Goal: Transaction & Acquisition: Purchase product/service

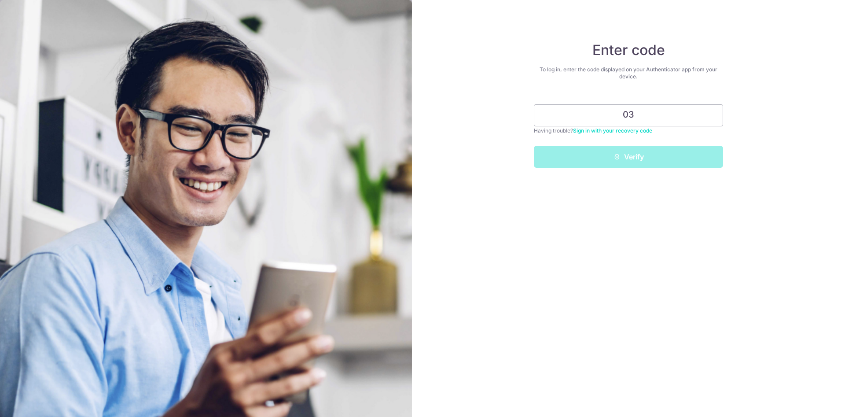
type input "0"
type input "328810"
click at [534, 146] on button "Verify" at bounding box center [628, 157] width 189 height 22
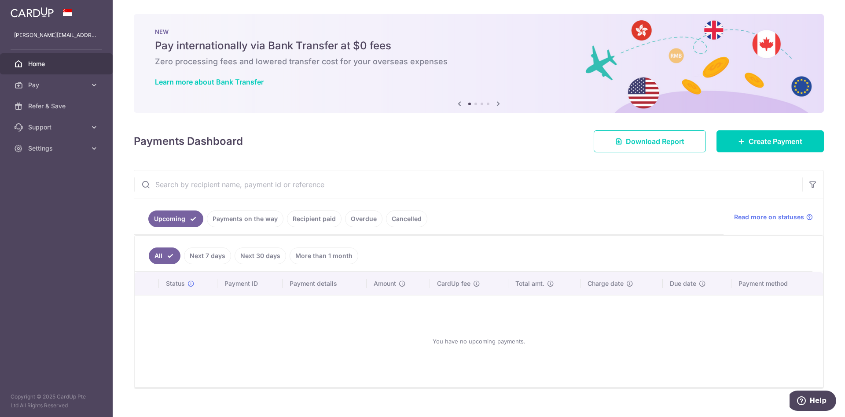
click at [310, 216] on link "Recipient paid" at bounding box center [314, 218] width 55 height 17
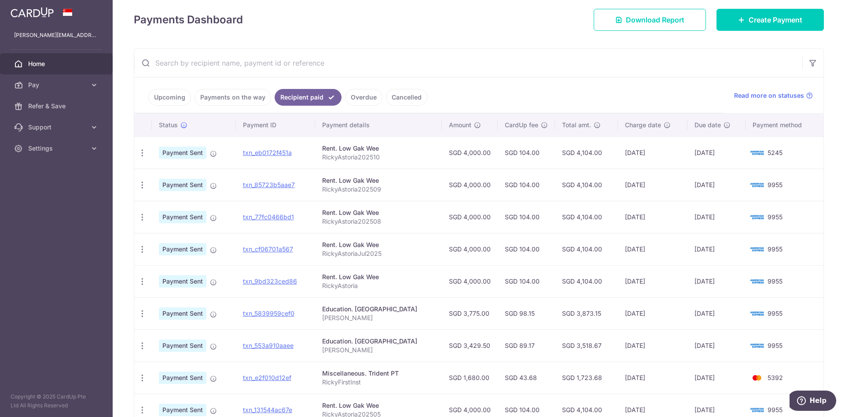
scroll to position [121, 0]
click at [718, 282] on td "30/05/2025" at bounding box center [717, 281] width 58 height 32
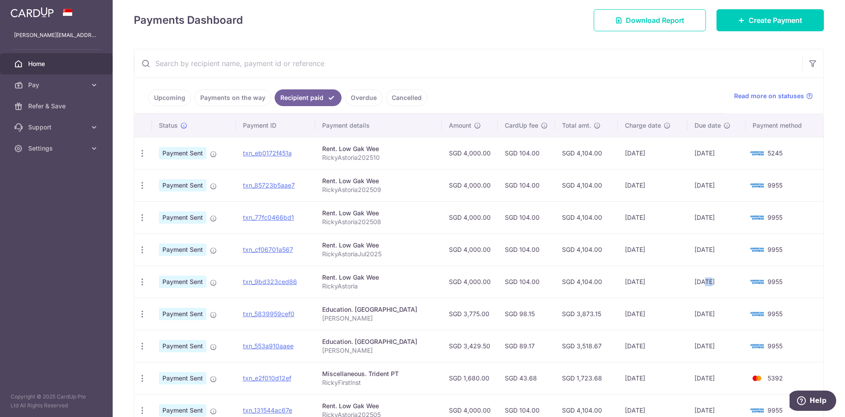
click at [718, 282] on td "30/05/2025" at bounding box center [717, 281] width 58 height 32
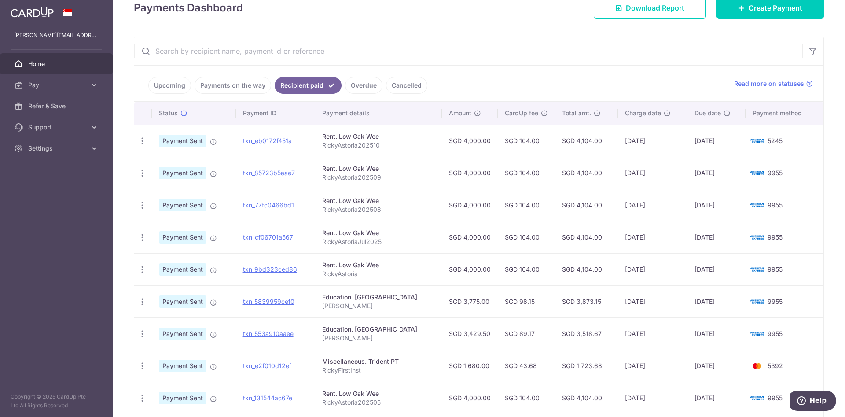
scroll to position [226, 0]
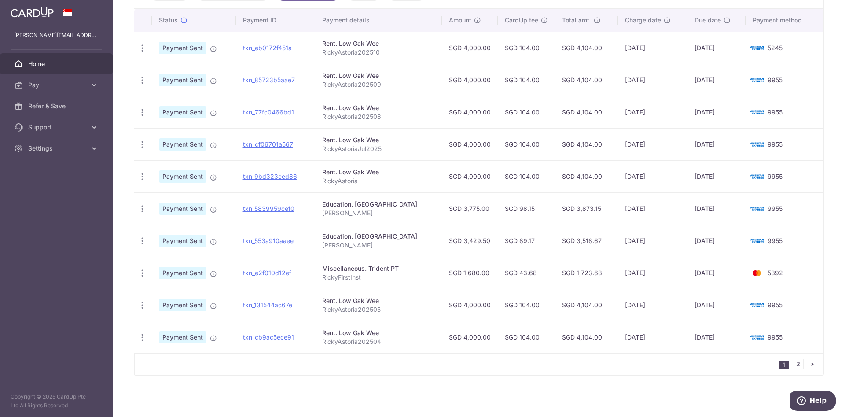
click at [795, 364] on link "2" at bounding box center [798, 364] width 11 height 11
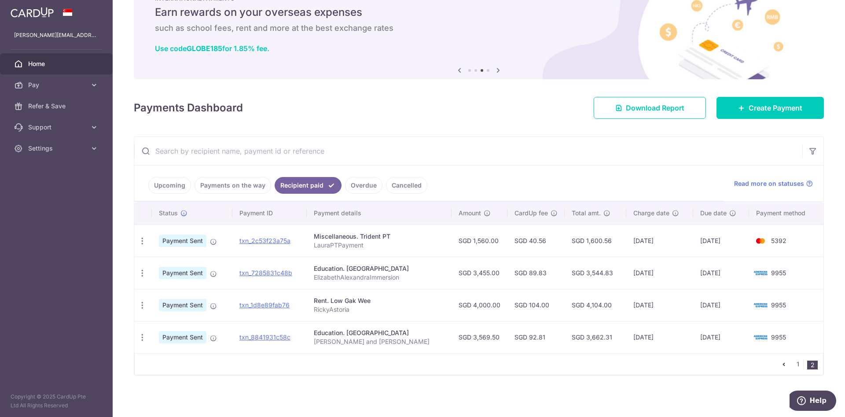
scroll to position [0, 0]
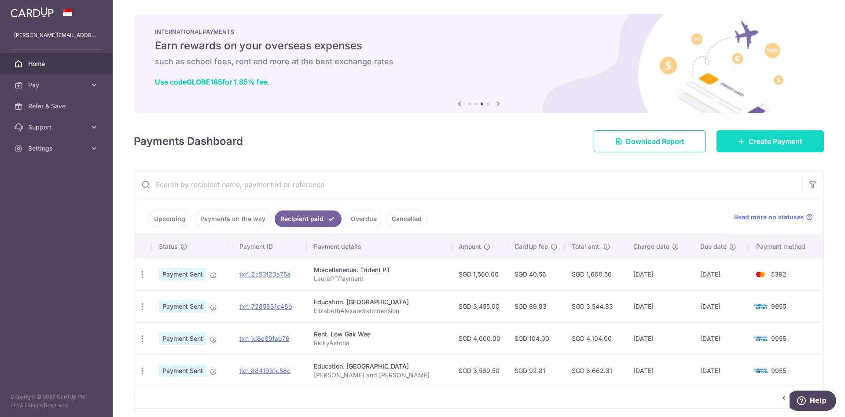
click at [762, 149] on link "Create Payment" at bounding box center [770, 141] width 107 height 22
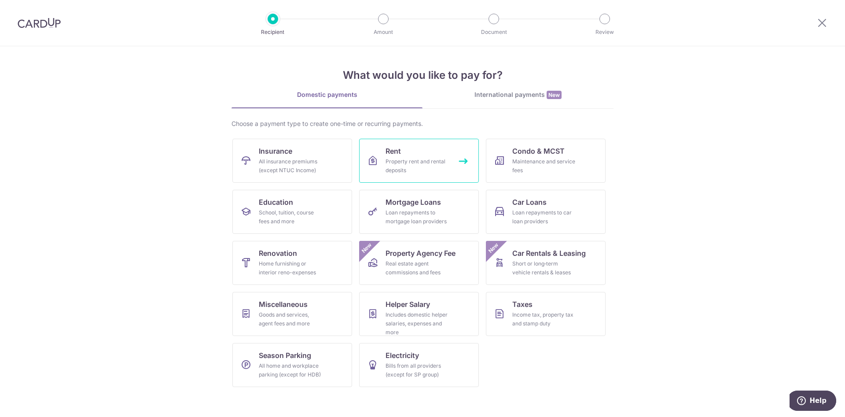
click at [418, 145] on link "Rent Property rent and rental deposits" at bounding box center [419, 161] width 120 height 44
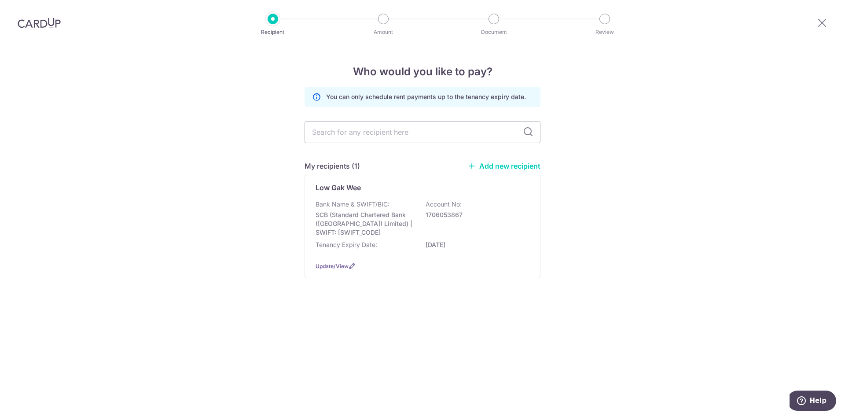
click at [397, 204] on div "Bank Name & SWIFT/BIC: SCB (Standard Chartered Bank (Singapore) Limited) | SWIF…" at bounding box center [423, 218] width 214 height 37
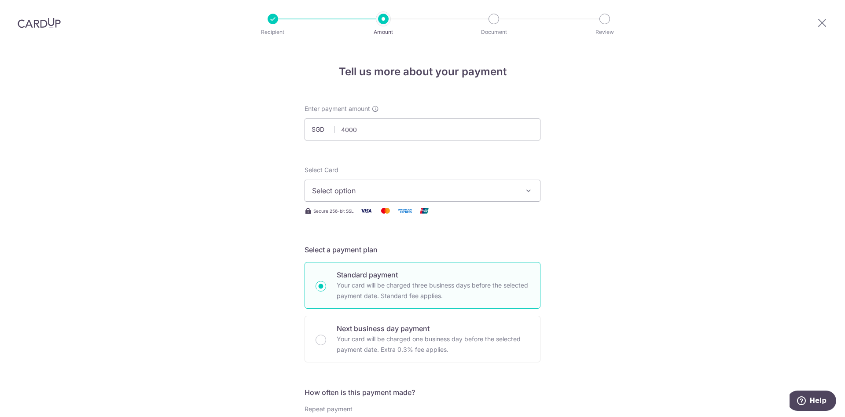
type input "4,000.00"
click at [398, 192] on span "Select option" at bounding box center [414, 190] width 205 height 11
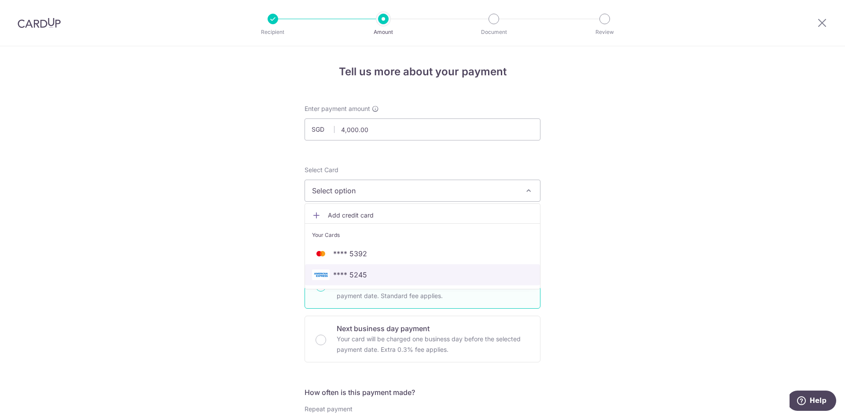
click at [355, 272] on span "**** 5245" at bounding box center [350, 274] width 34 height 11
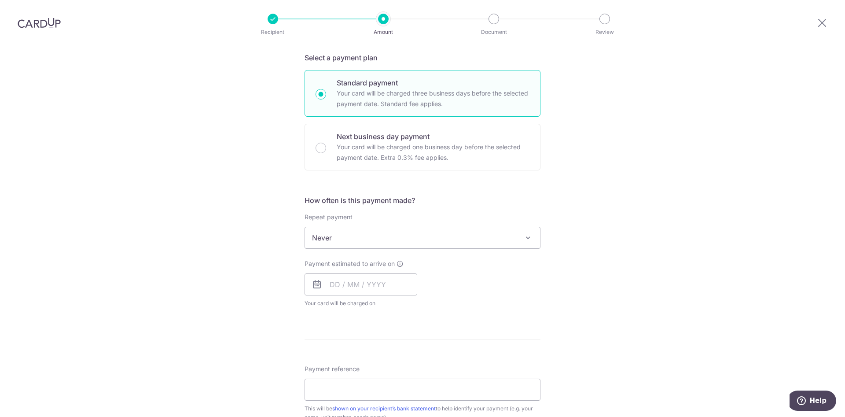
scroll to position [194, 0]
click at [346, 279] on input "text" at bounding box center [361, 283] width 113 height 22
click at [424, 305] on link "Next" at bounding box center [429, 306] width 11 height 11
click at [427, 342] on link "1" at bounding box center [428, 345] width 14 height 14
type input "[DATE]"
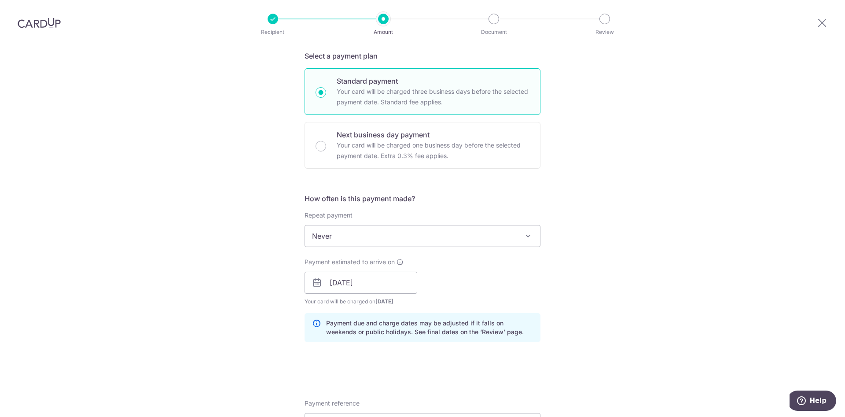
click at [548, 302] on div "Tell us more about your payment Enter payment amount SGD 4,000.00 4000.00 Selec…" at bounding box center [422, 269] width 845 height 833
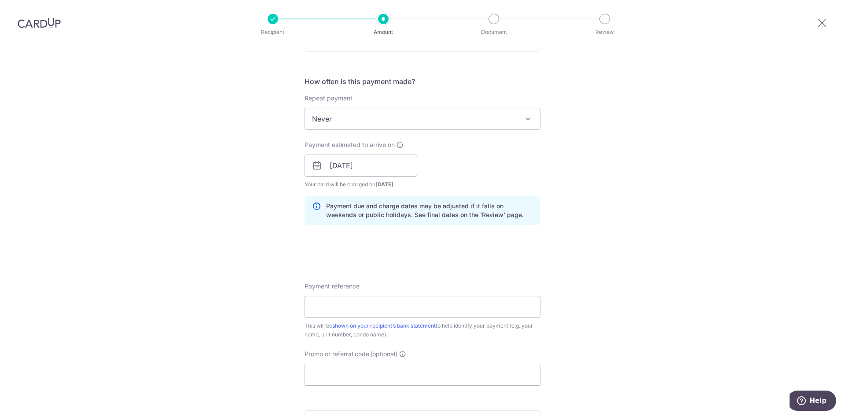
scroll to position [342, 0]
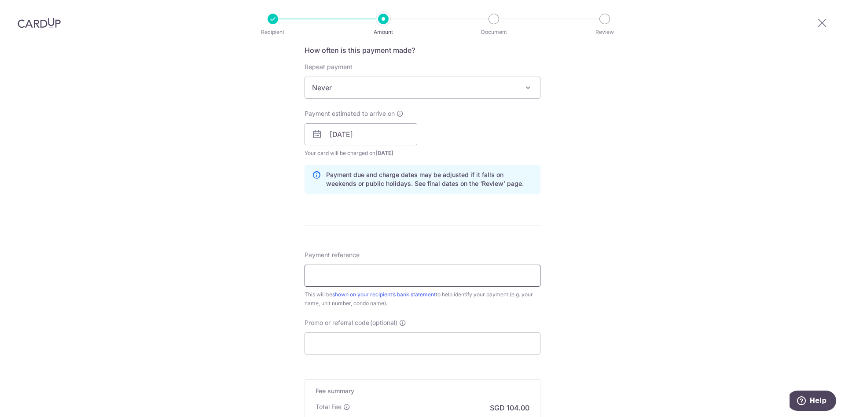
click at [453, 276] on input "Payment reference" at bounding box center [423, 276] width 236 height 22
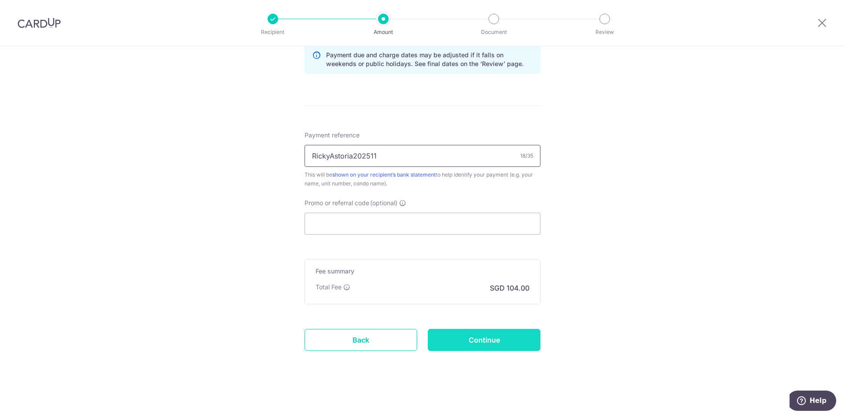
type input "RickyAstoria202511"
click at [495, 341] on input "Continue" at bounding box center [484, 340] width 113 height 22
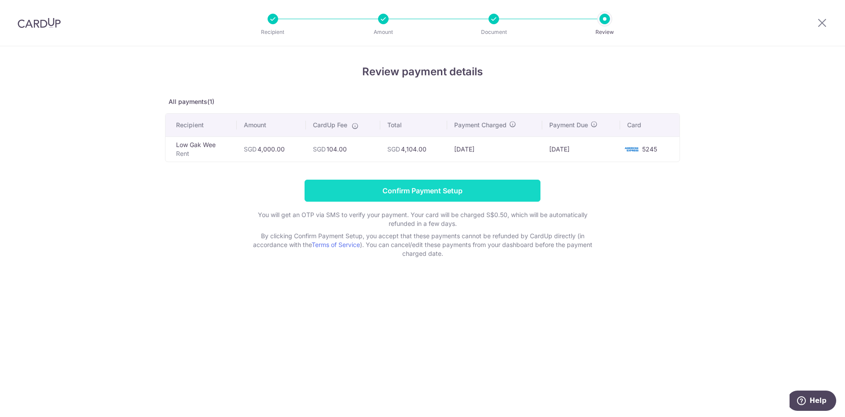
click at [474, 197] on input "Confirm Payment Setup" at bounding box center [423, 191] width 236 height 22
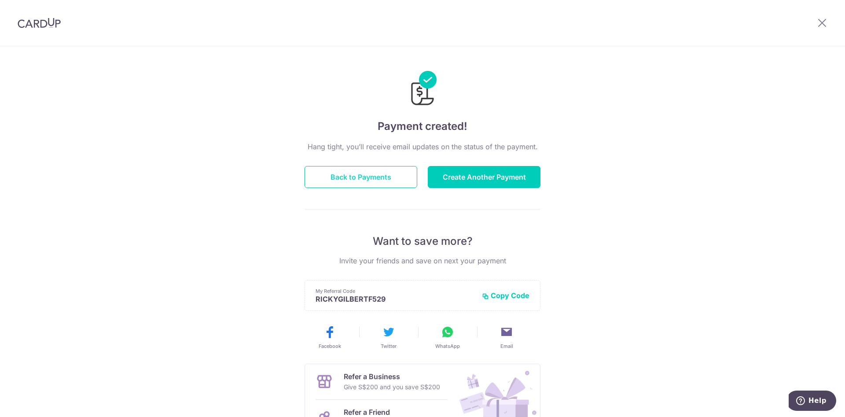
click at [397, 171] on button "Back to Payments" at bounding box center [361, 177] width 113 height 22
